Goal: Information Seeking & Learning: Find specific page/section

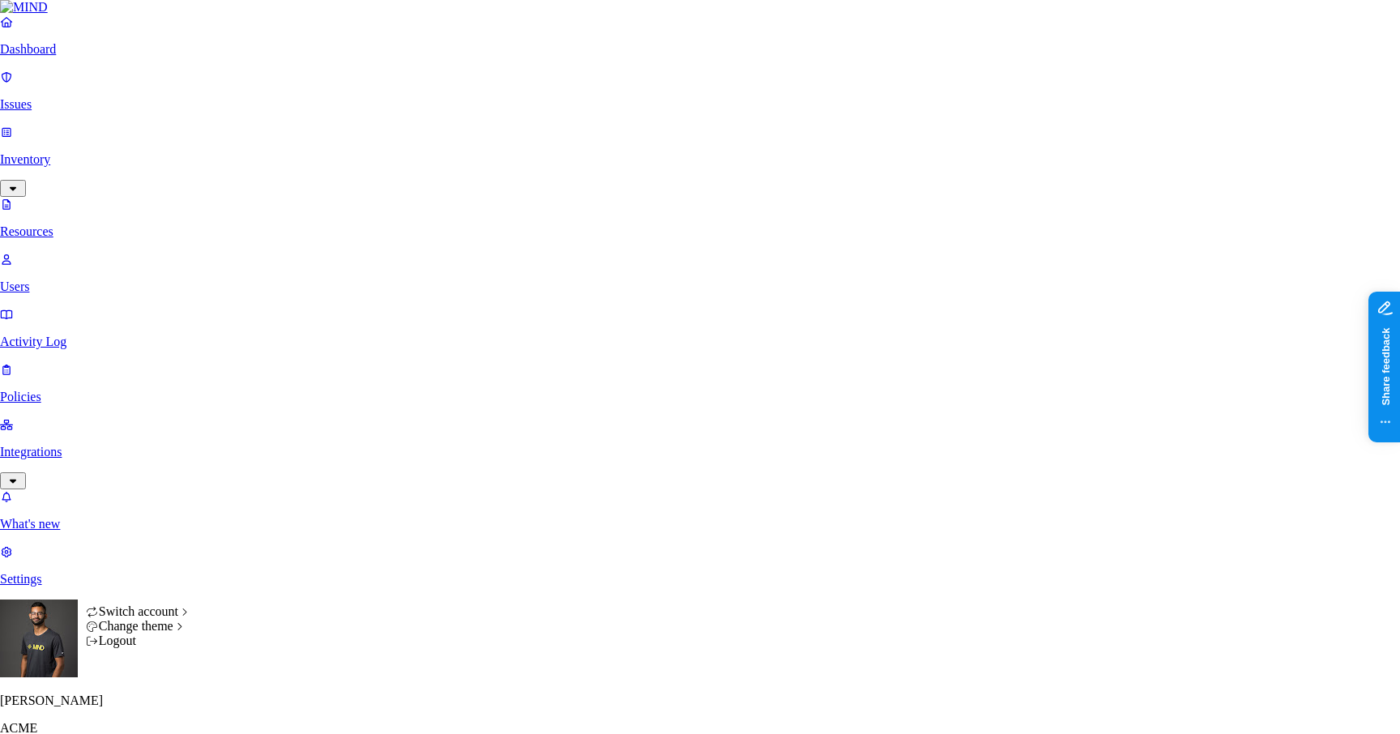
click at [167, 648] on div "Logout" at bounding box center [139, 640] width 106 height 15
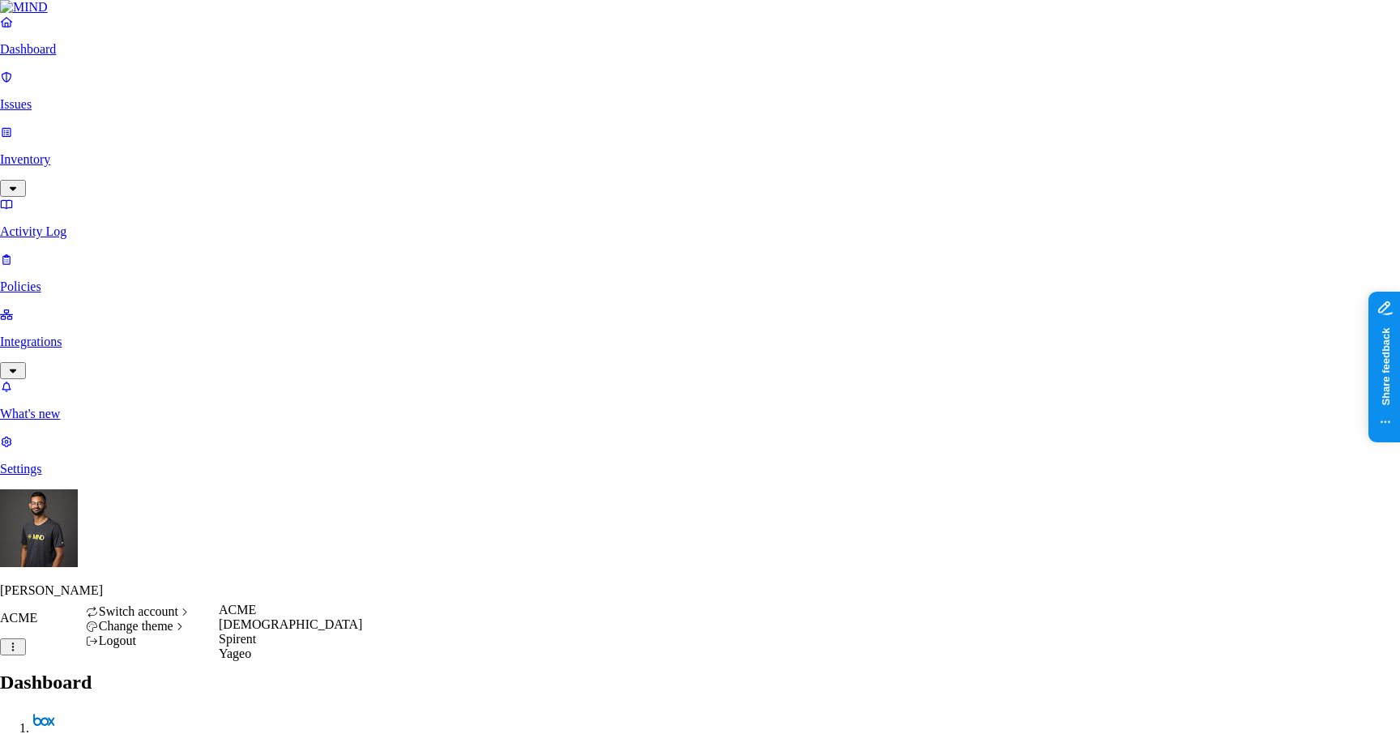
click at [240, 631] on span "[DEMOGRAPHIC_DATA]" at bounding box center [290, 624] width 143 height 14
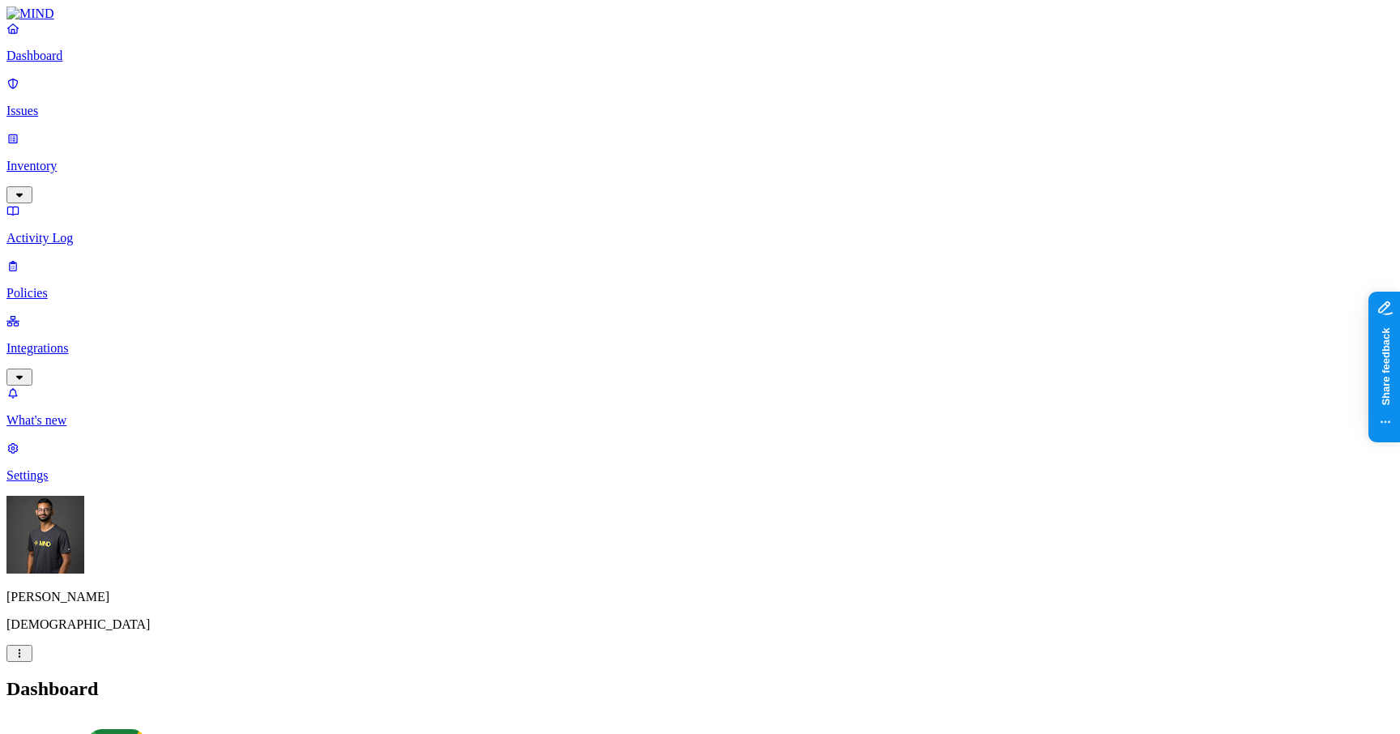
click at [139, 159] on p "Inventory" at bounding box center [699, 166] width 1387 height 15
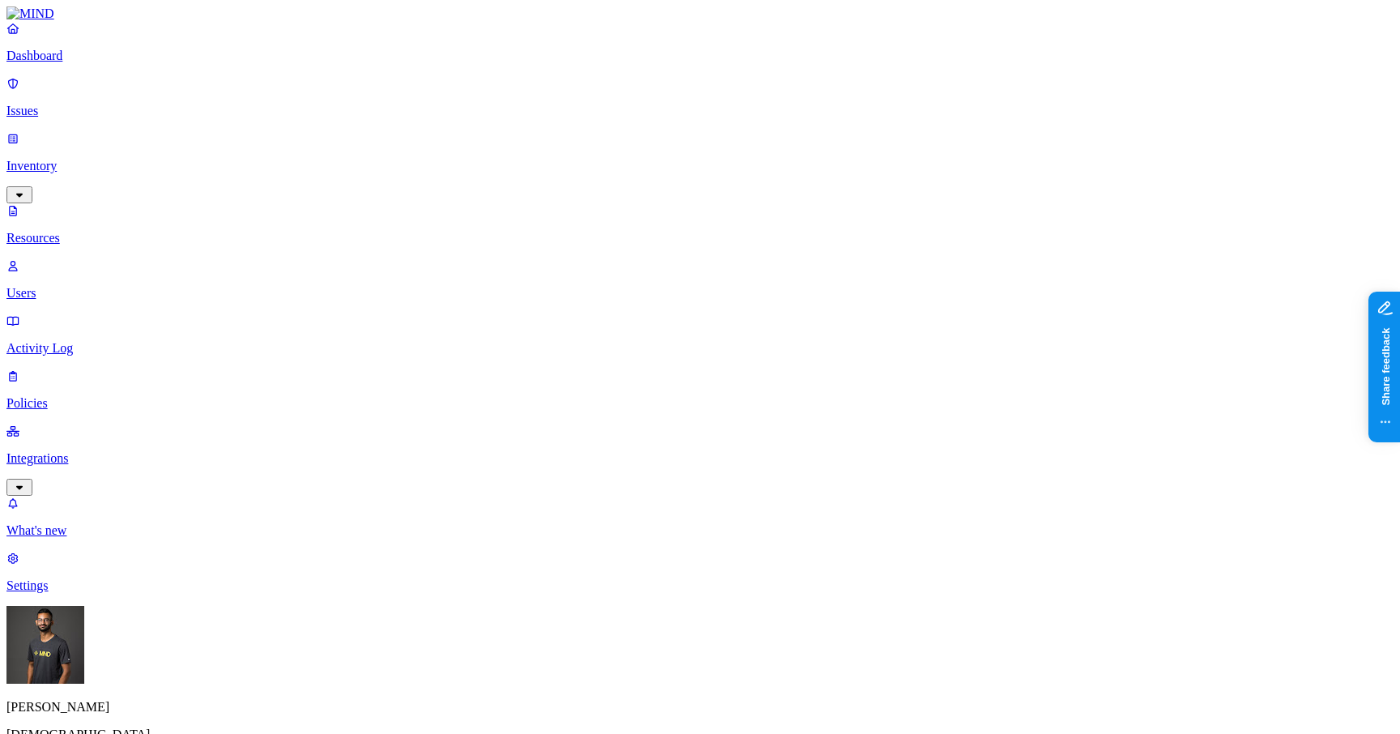
scroll to position [224, 0]
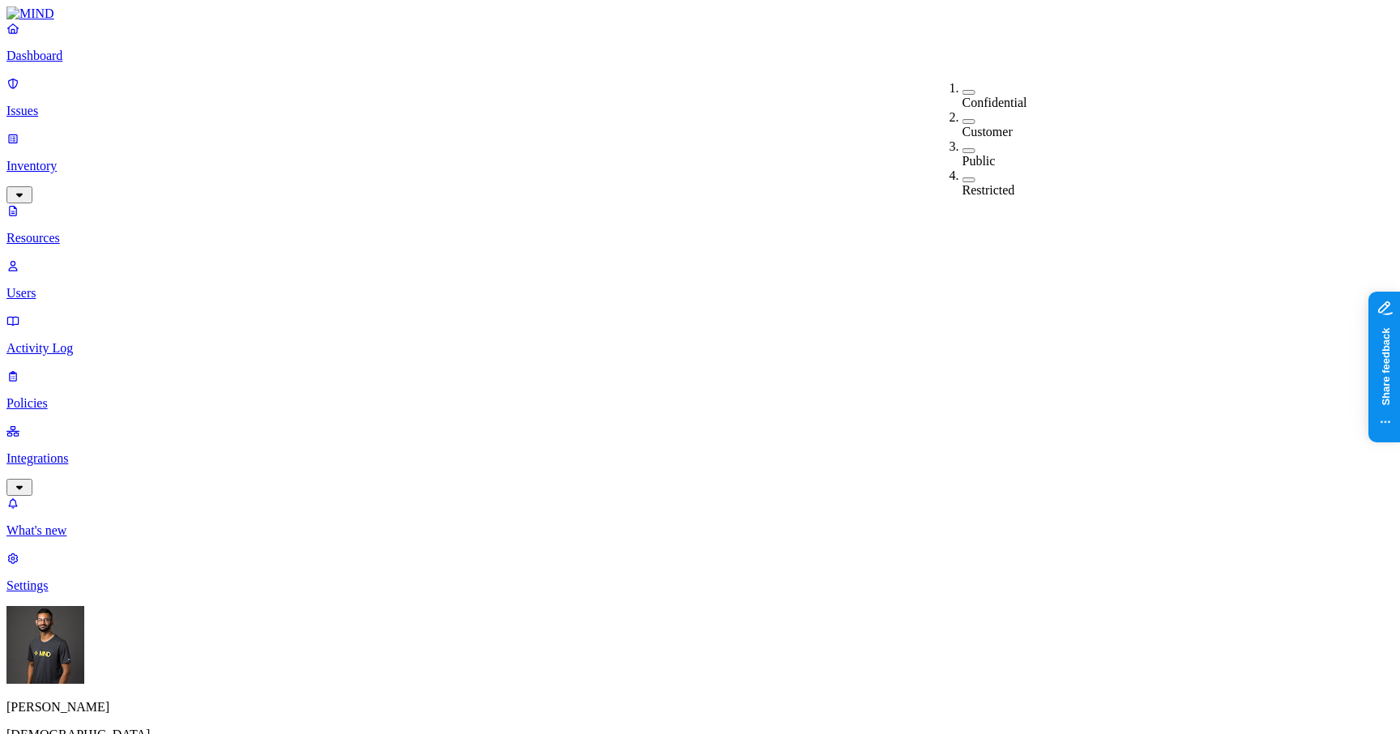
drag, startPoint x: 436, startPoint y: 112, endPoint x: 454, endPoint y: 120, distance: 19.6
drag, startPoint x: 454, startPoint y: 120, endPoint x: 484, endPoint y: 121, distance: 30.0
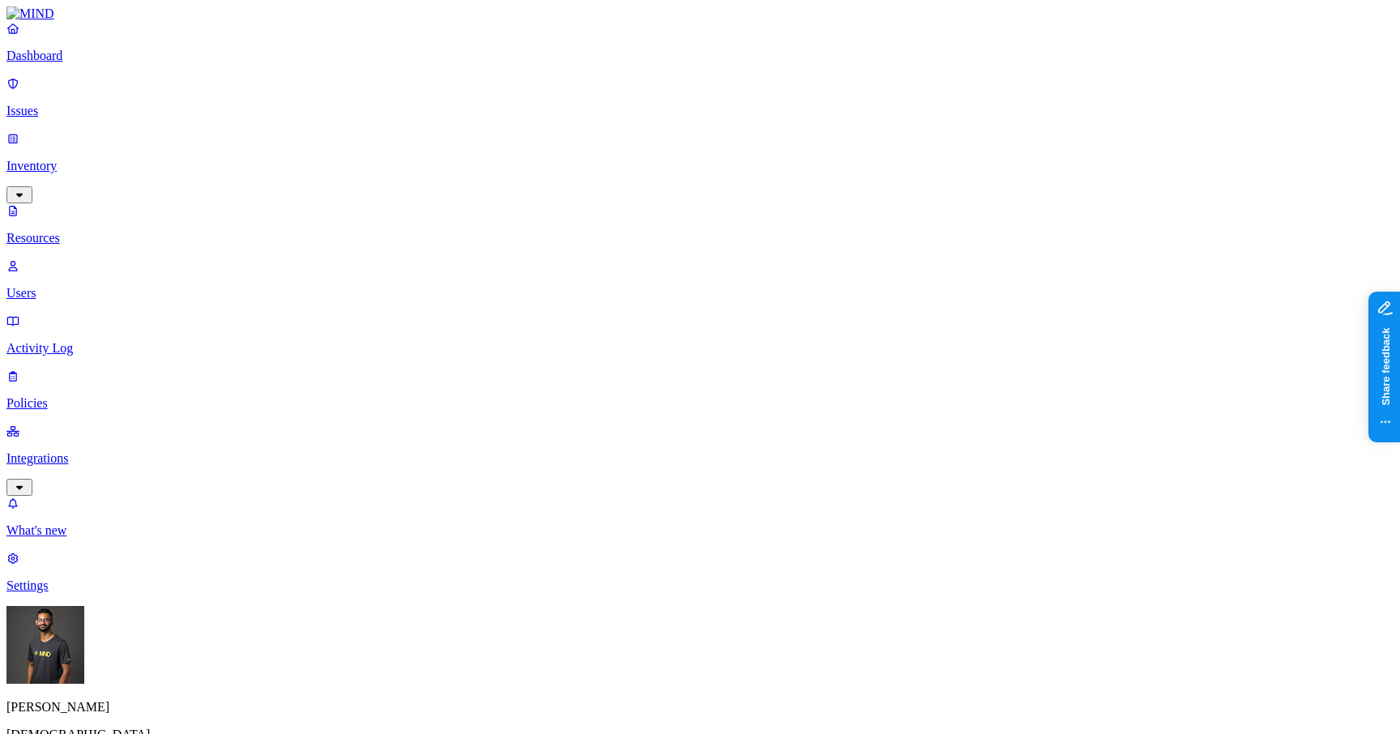
drag, startPoint x: 484, startPoint y: 120, endPoint x: 511, endPoint y: 121, distance: 27.6
drag, startPoint x: 511, startPoint y: 121, endPoint x: 543, endPoint y: 123, distance: 32.4
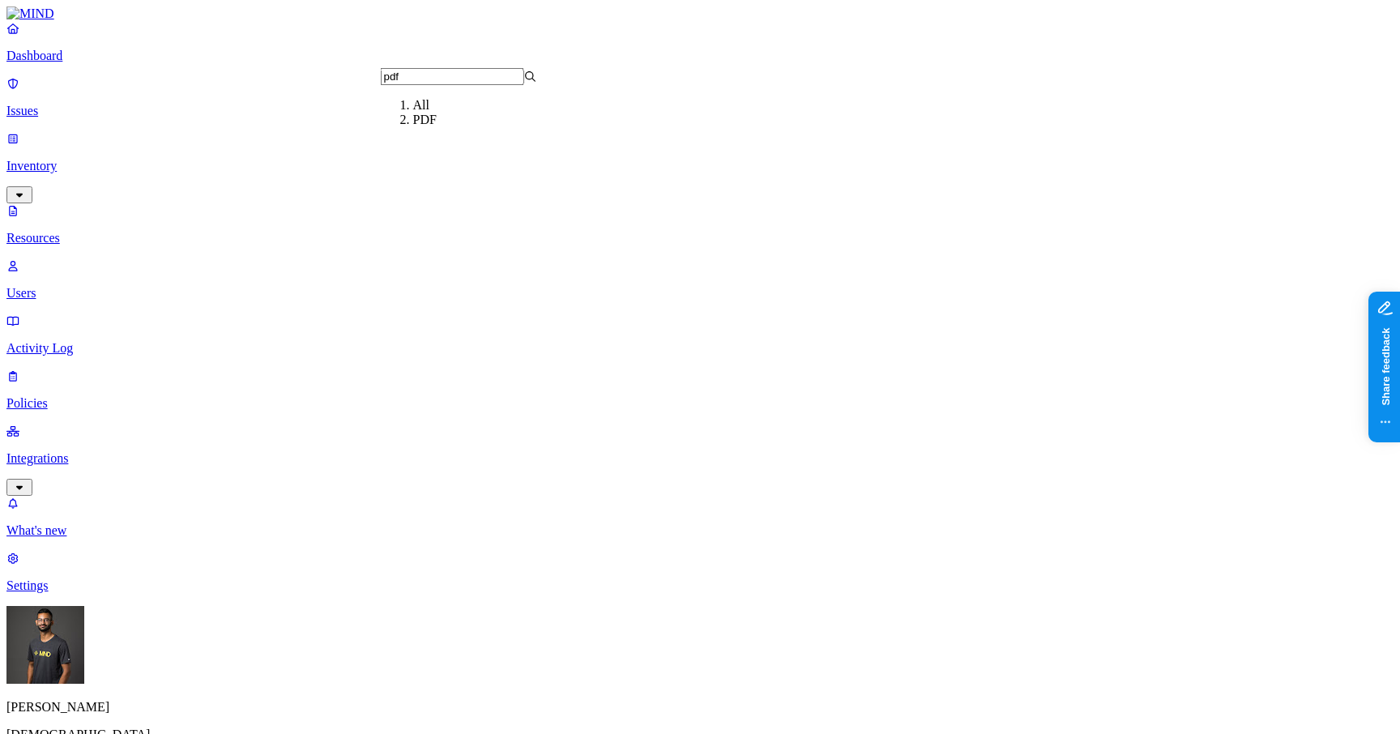
type input "pdf"
click at [488, 127] on div "PDF" at bounding box center [491, 120] width 156 height 15
